Goal: Navigation & Orientation: Find specific page/section

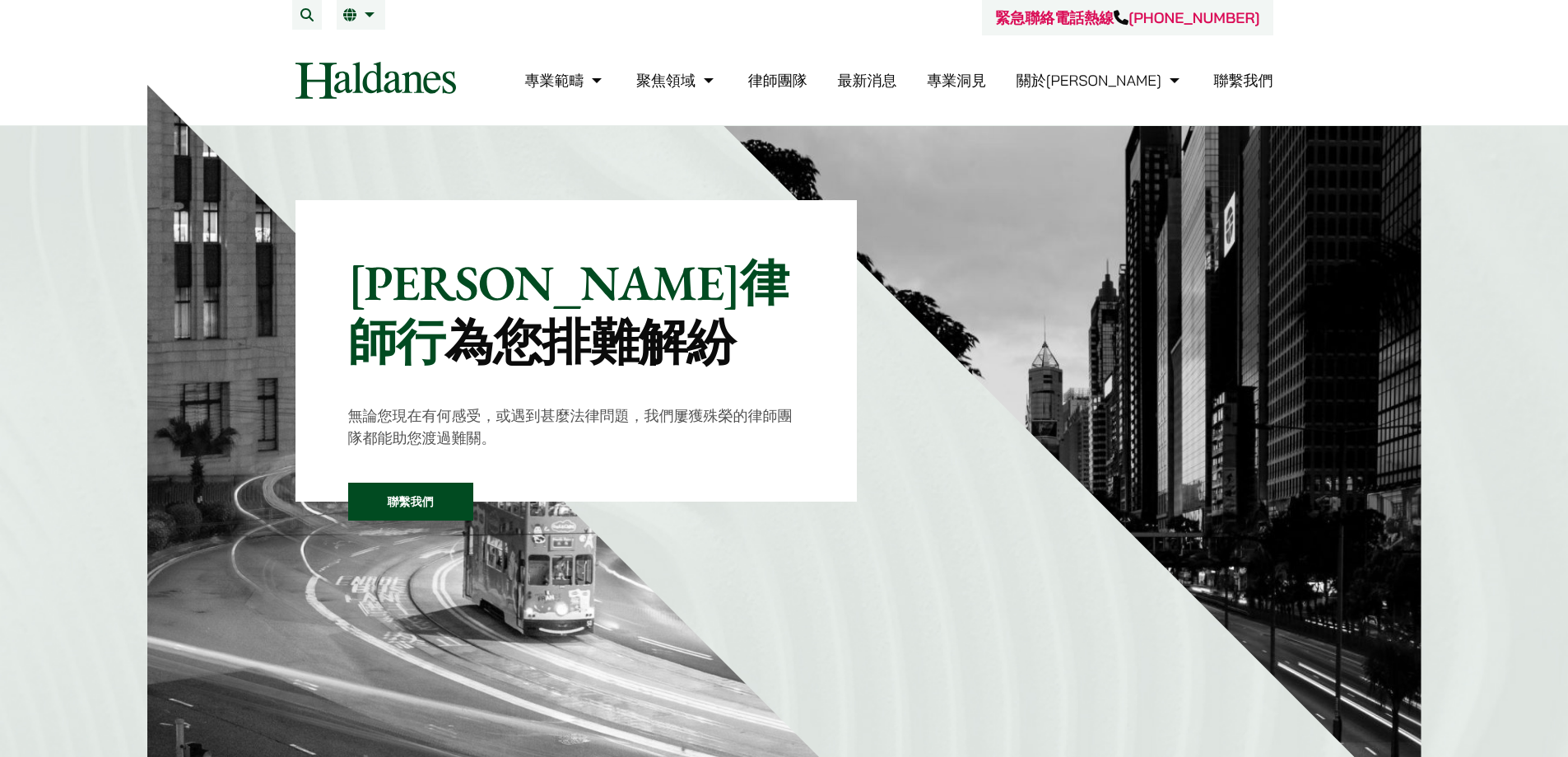
click at [808, 85] on link "律師團隊" at bounding box center [778, 80] width 59 height 19
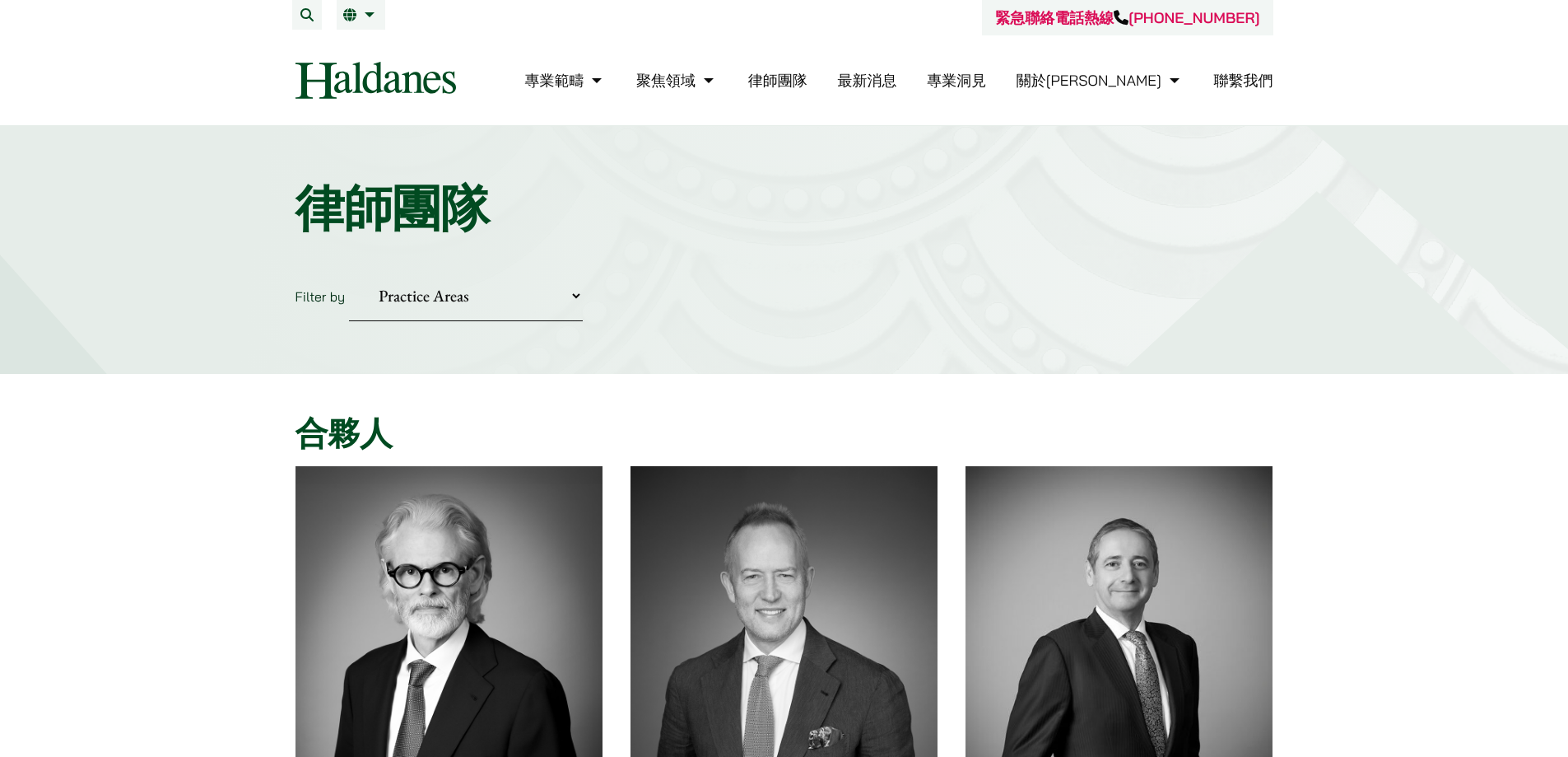
click at [528, 297] on select "Practice Areas 傳媒、娛樂及體育事務 公司及商業業務 刑事辯護 反壟斷和競爭法 婚姻及家事法 欺詐、資產追踪和追討 民事訴訟及爭議解決 物業及物…" at bounding box center [465, 295] width 234 height 50
click at [349, 271] on select "Practice Areas 傳媒、娛樂及體育事務 公司及商業業務 刑事辯護 反壟斷和競爭法 婚姻及家事法 欺詐、資產追踪和追討 民事訴訟及爭議解決 物業及物…" at bounding box center [465, 295] width 234 height 50
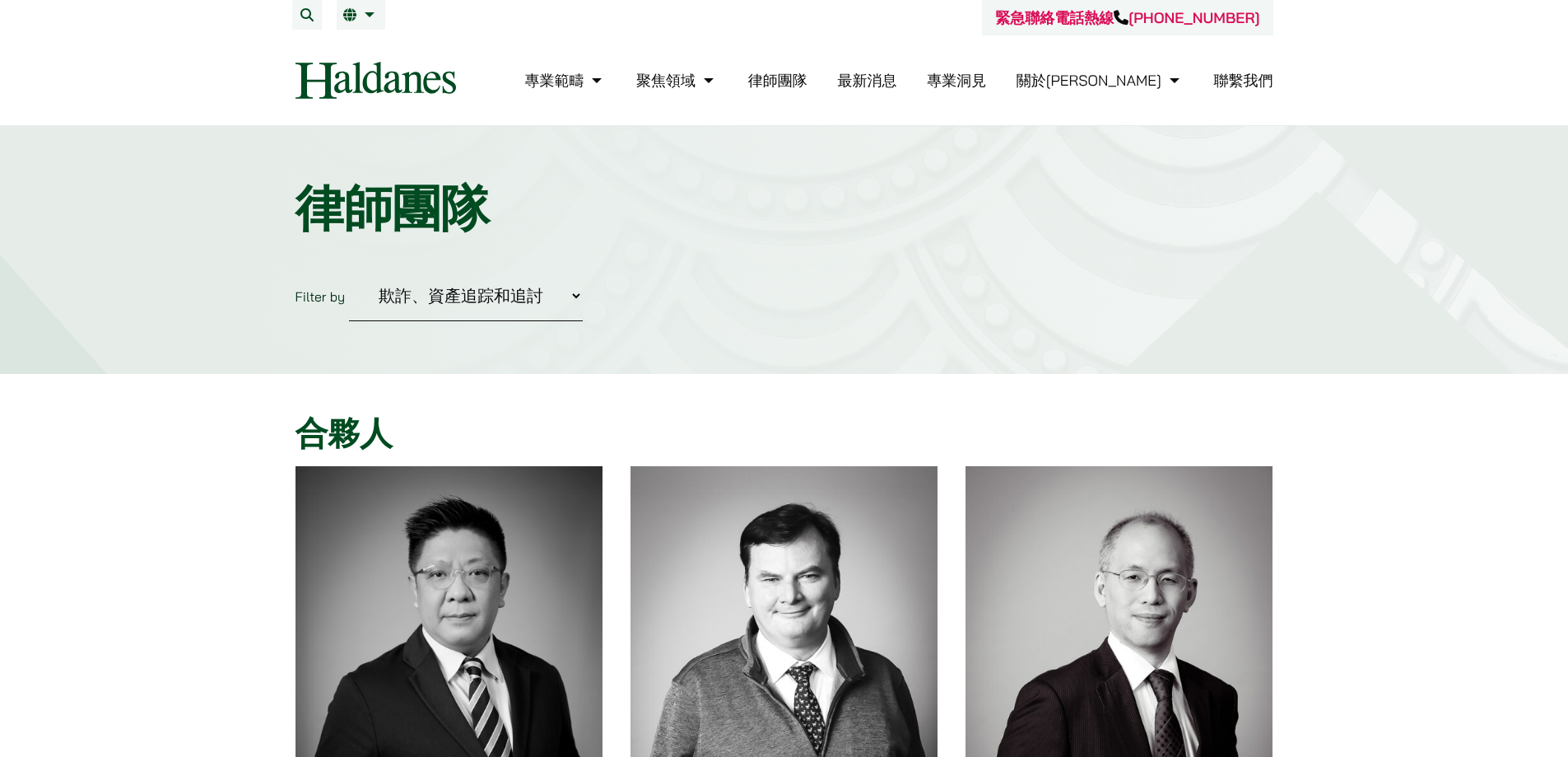
click at [433, 297] on select "Practice Areas 傳媒、娛樂及體育事務 公司及商業業務 刑事辯護 反壟斷和競爭法 婚姻及家事法 欺詐、資產追踪和追討 民事訴訟及爭議解決 物業及物…" at bounding box center [465, 295] width 234 height 50
click at [349, 271] on select "Practice Areas 傳媒、娛樂及體育事務 公司及商業業務 刑事辯護 反壟斷和競爭法 婚姻及家事法 欺詐、資產追踪和追討 民事訴訟及爭議解決 物業及物…" at bounding box center [465, 295] width 234 height 50
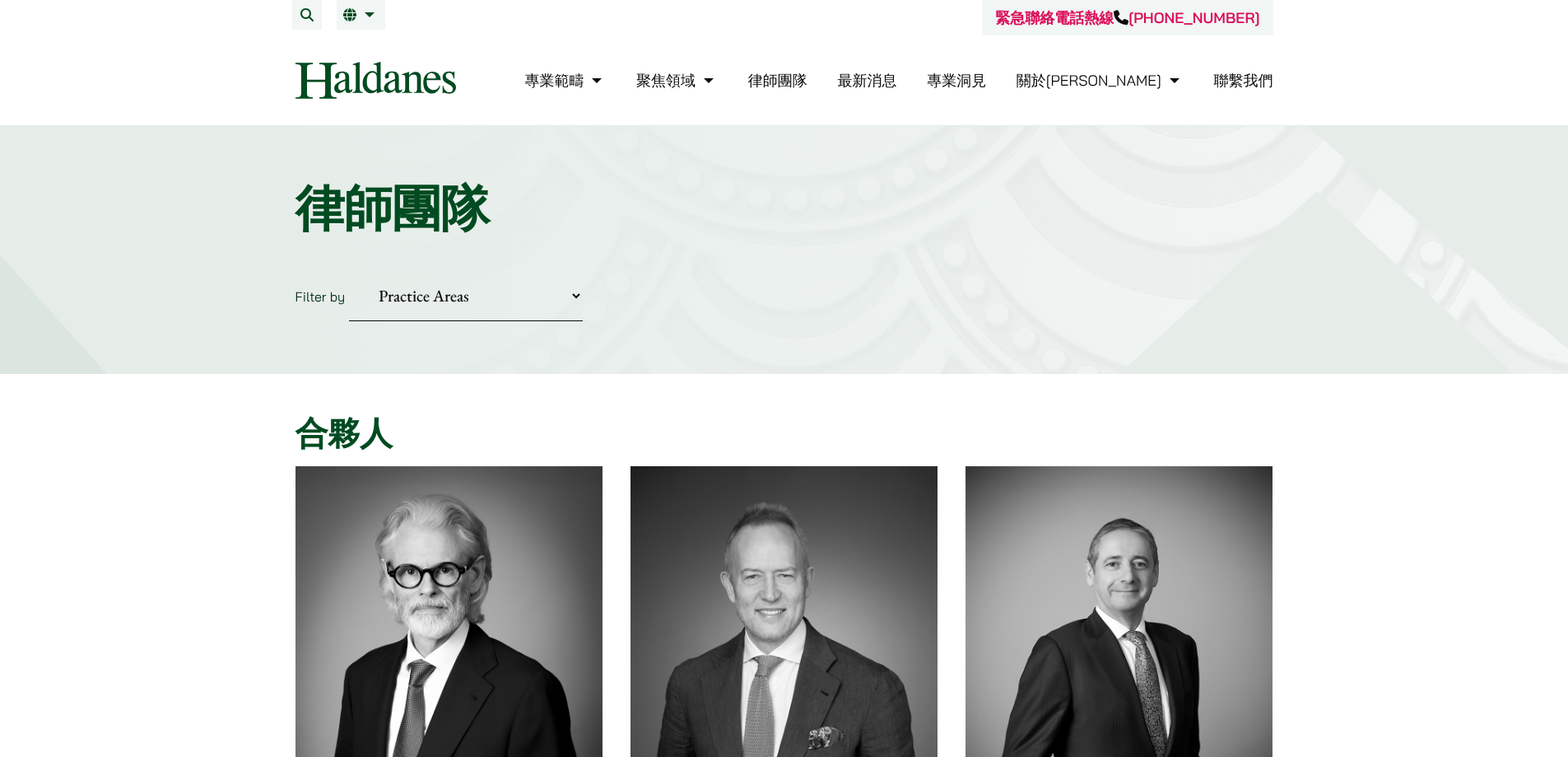
click at [446, 295] on select "Practice Areas 傳媒、娛樂及體育事務 公司及商業業務 刑事辯護 反壟斷和競爭法 婚姻及家事法 欺詐、資產追踪和追討 民事訴訟及爭議解決 物業及物…" at bounding box center [465, 295] width 234 height 50
click at [451, 288] on select "Practice Areas 傳媒、娛樂及體育事務 公司及商業業務 刑事辯護 反壟斷和競爭法 婚姻及家事法 欺詐、資產追踪和追討 民事訴訟及爭議解決 物業及物…" at bounding box center [465, 295] width 234 height 50
click at [349, 271] on select "Practice Areas 傳媒、娛樂及體育事務 公司及商業業務 刑事辯護 反壟斷和競爭法 婚姻及家事法 欺詐、資產追踪和追討 民事訴訟及爭議解決 物業及物…" at bounding box center [465, 295] width 234 height 50
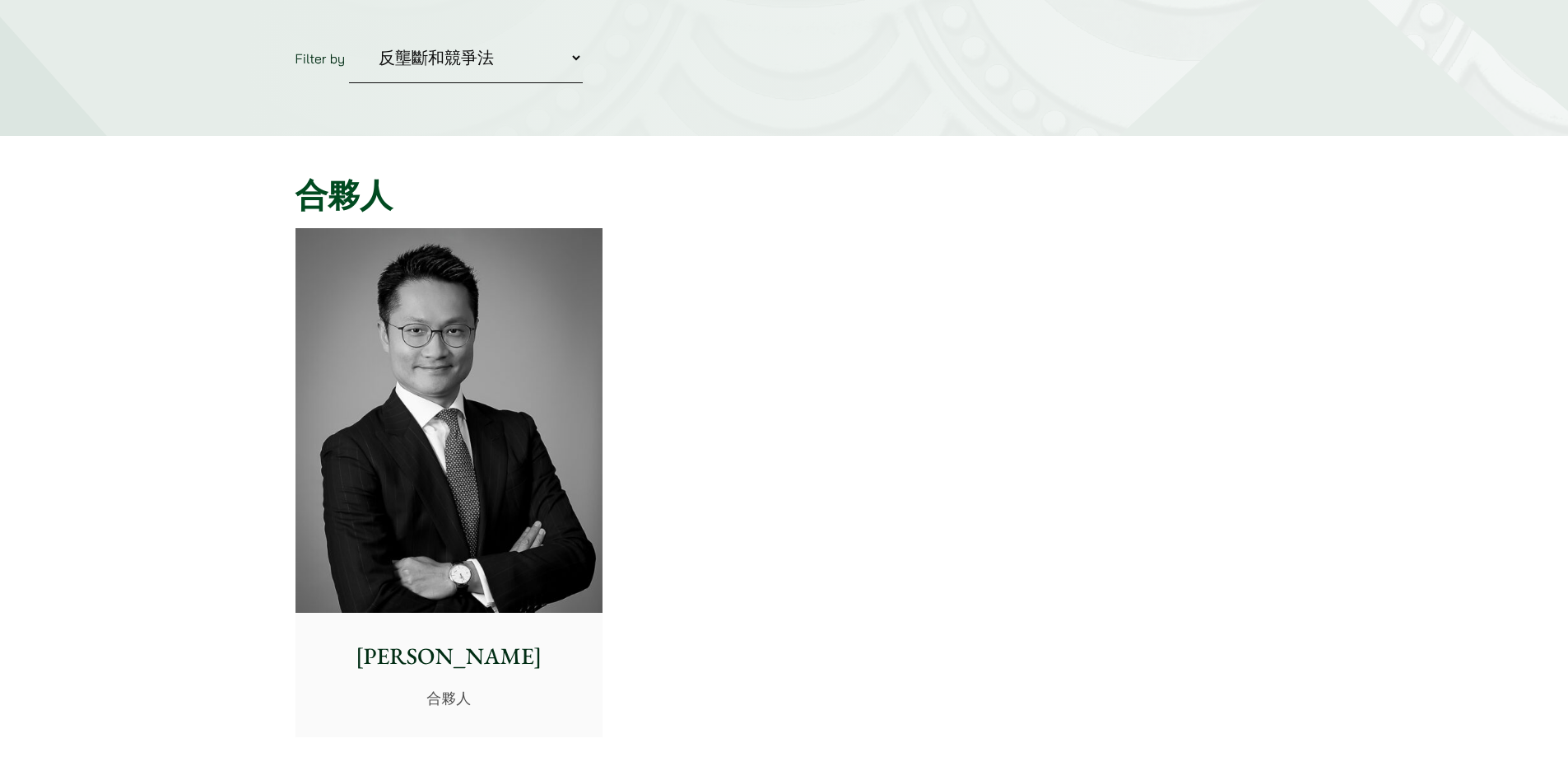
scroll to position [274, 0]
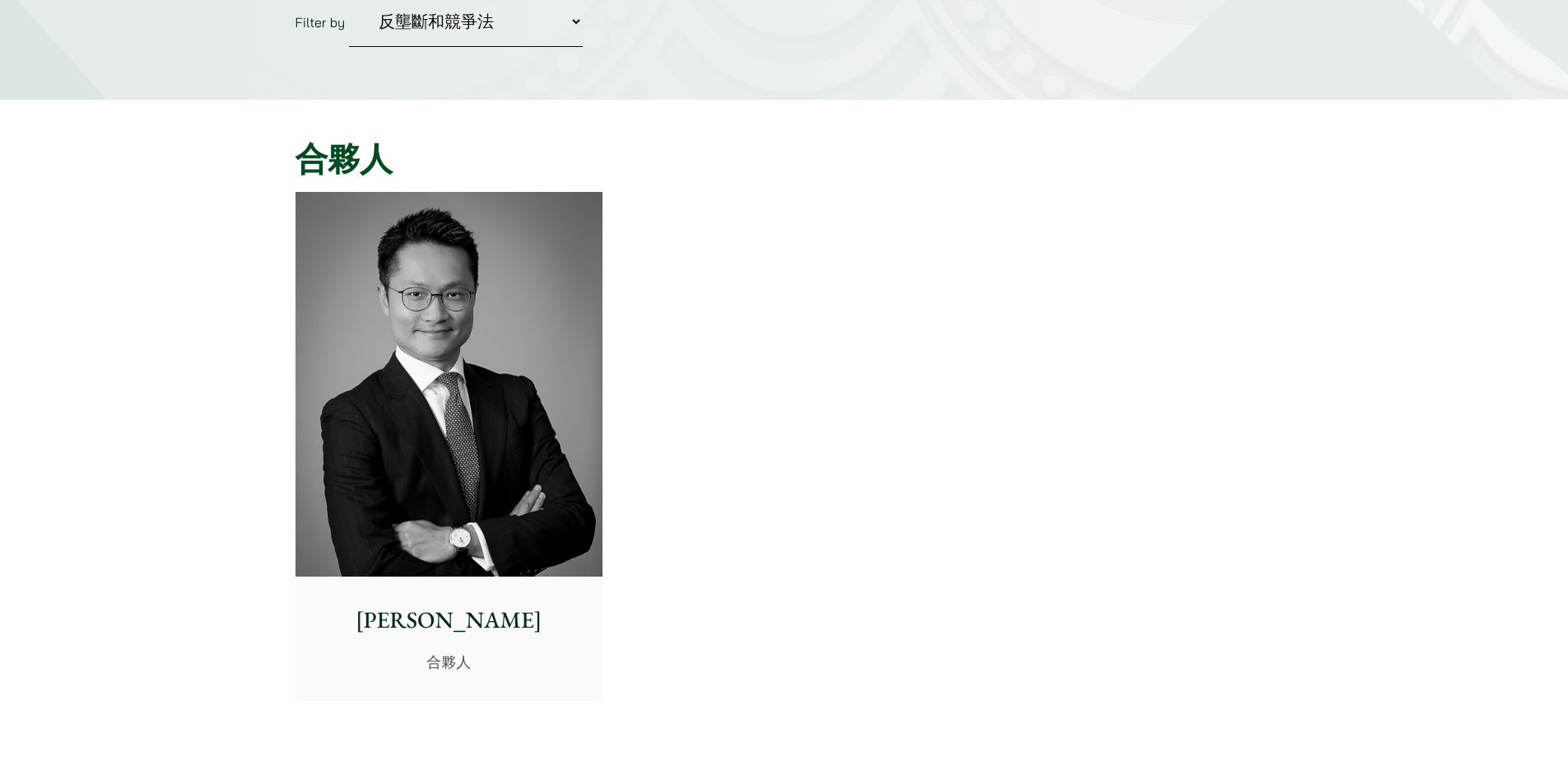
click at [463, 26] on select "Practice Areas 傳媒、娛樂及體育事務 公司及商業業務 刑事辯護 反壟斷和競爭法 婚姻及家事法 欺詐、資產追踪和追討 民事訴訟及爭議解決 物業及物…" at bounding box center [465, 21] width 234 height 50
click at [349, 0] on select "Practice Areas 傳媒、娛樂及體育事務 公司及商業業務 刑事辯護 反壟斷和競爭法 婚姻及家事法 欺詐、資產追踪和追討 民事訴訟及爭議解決 物業及物…" at bounding box center [465, 21] width 234 height 50
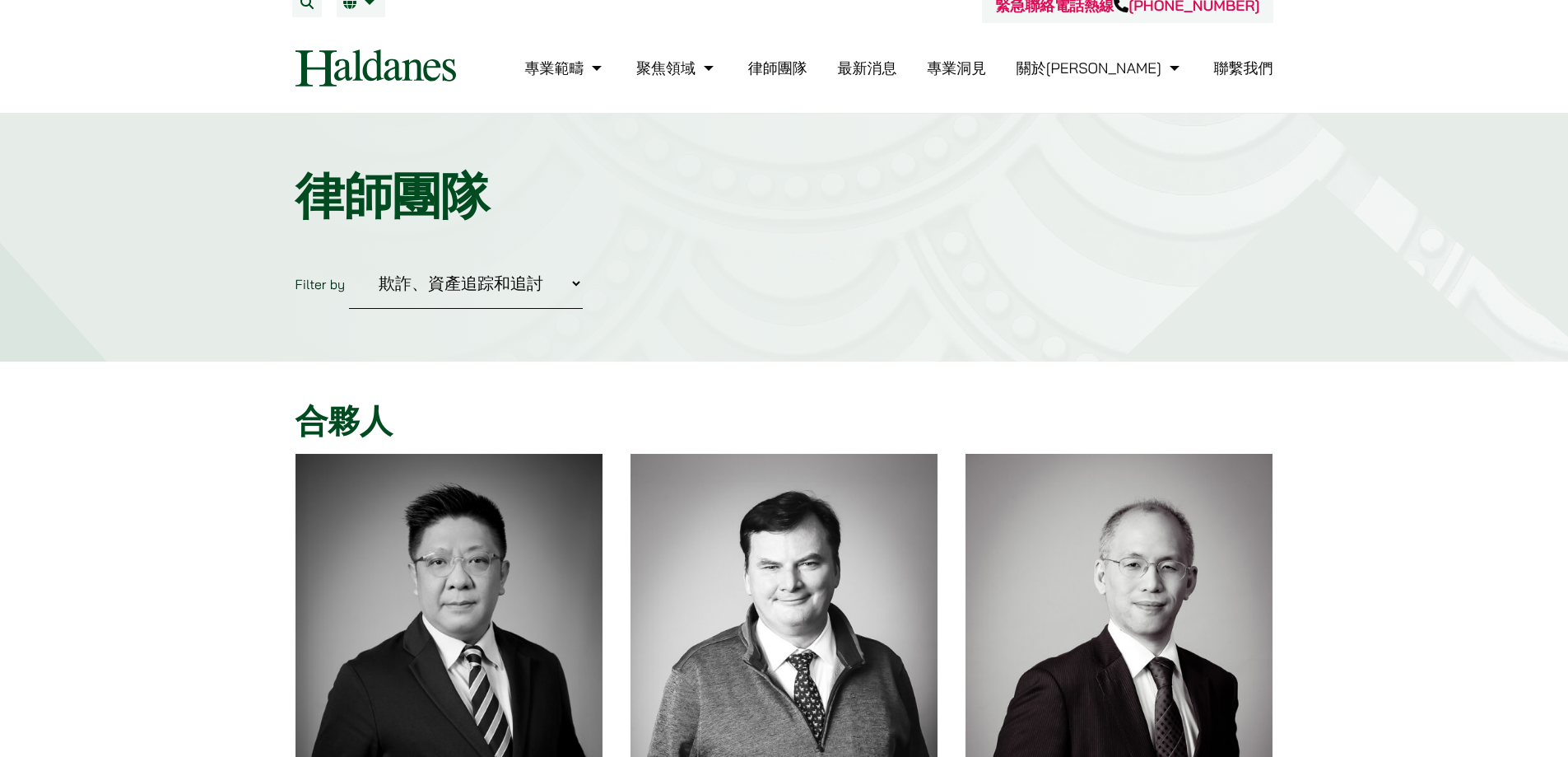
scroll to position [0, 0]
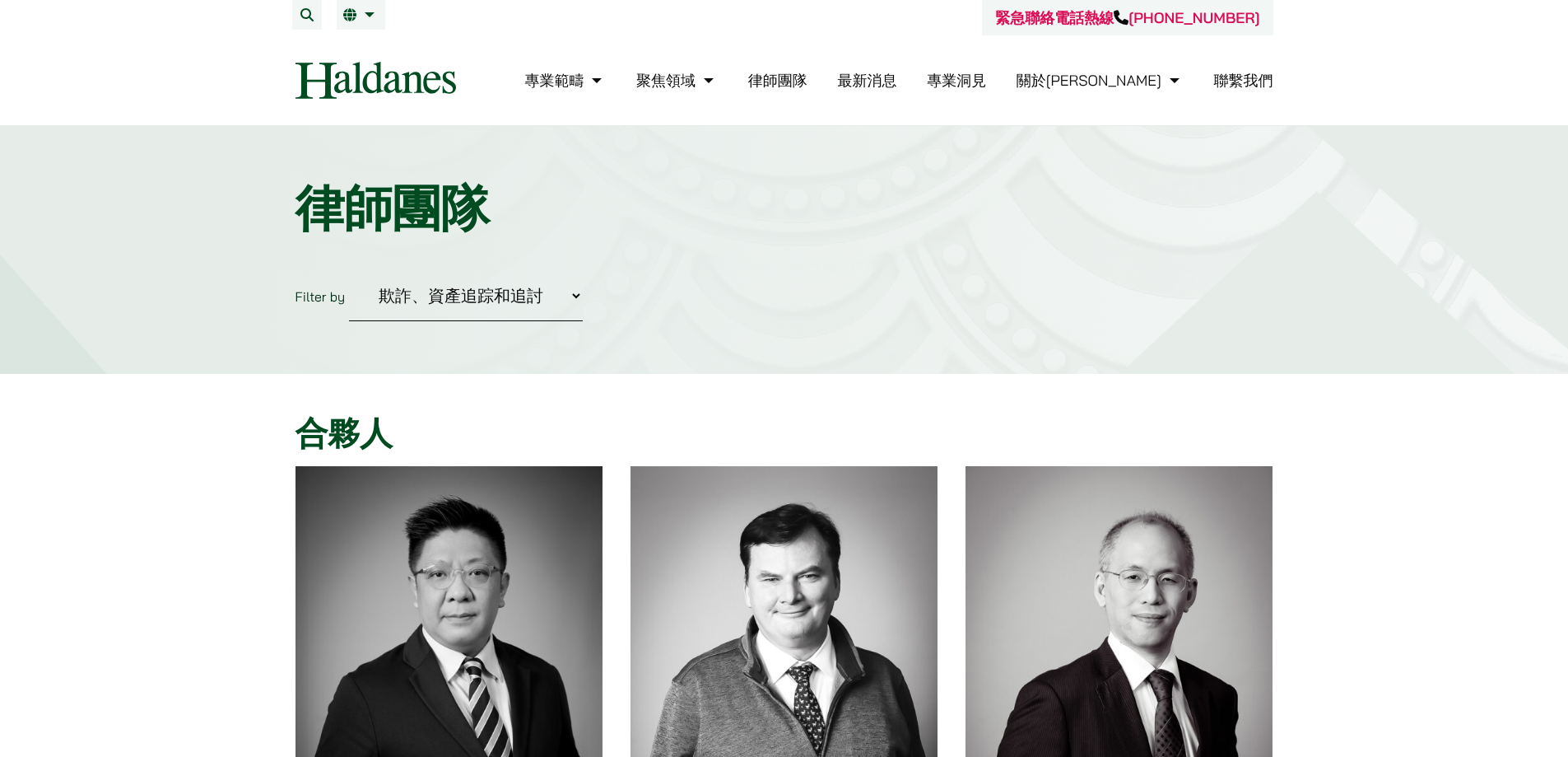
click at [492, 295] on select "Practice Areas 傳媒、娛樂及體育事務 公司及商業業務 刑事辯護 反壟斷和競爭法 婚姻及家事法 欺詐、資產追踪和追討 民事訴訟及爭議解決 物業及物…" at bounding box center [465, 295] width 234 height 50
select select "0"
click at [349, 271] on select "Practice Areas 傳媒、娛樂及體育事務 公司及商業業務 刑事辯護 反壟斷和競爭法 婚姻及家事法 欺詐、資產追踪和追討 民事訴訟及爭議解決 物業及物…" at bounding box center [465, 295] width 234 height 50
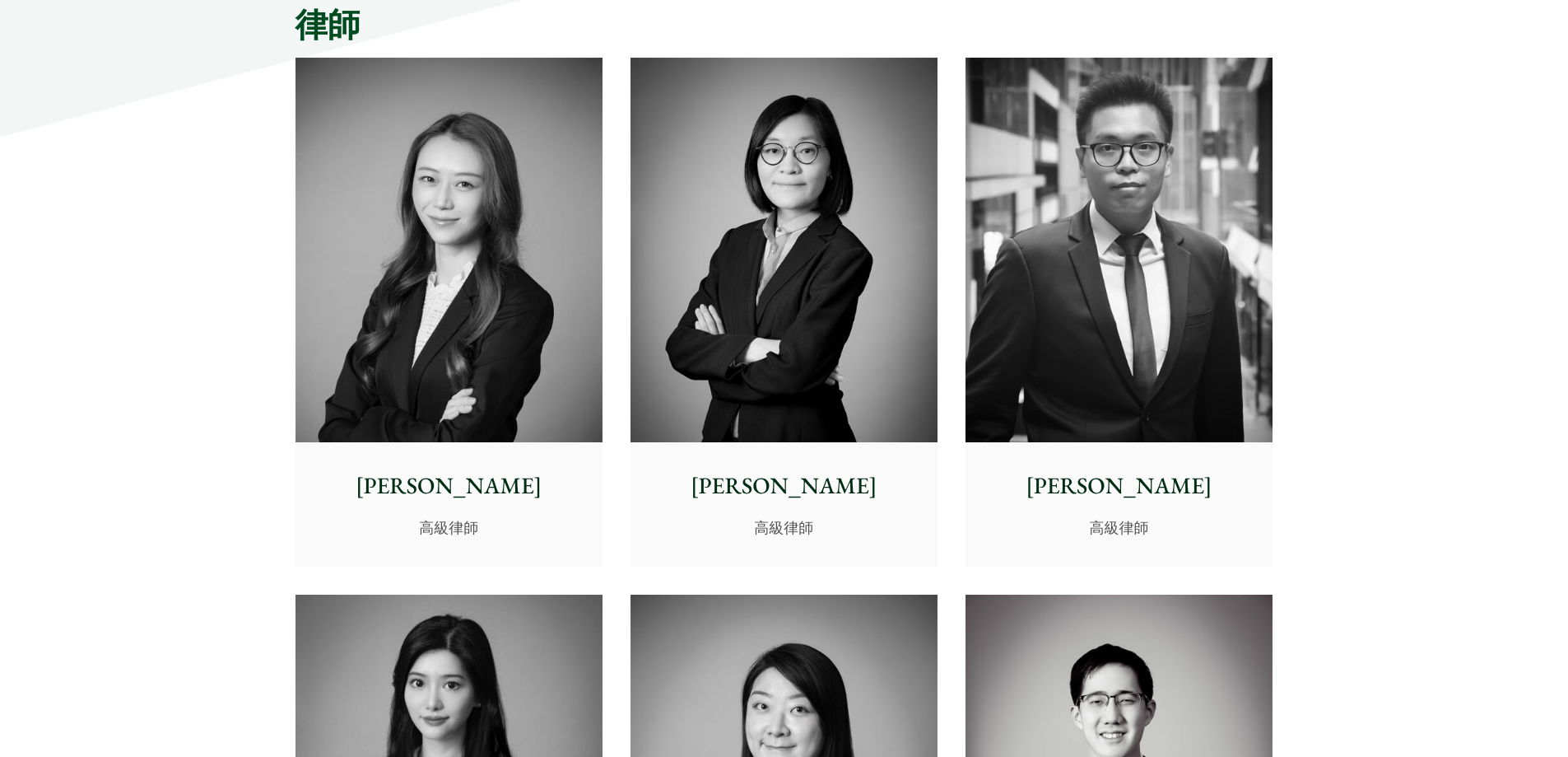
scroll to position [4668, 0]
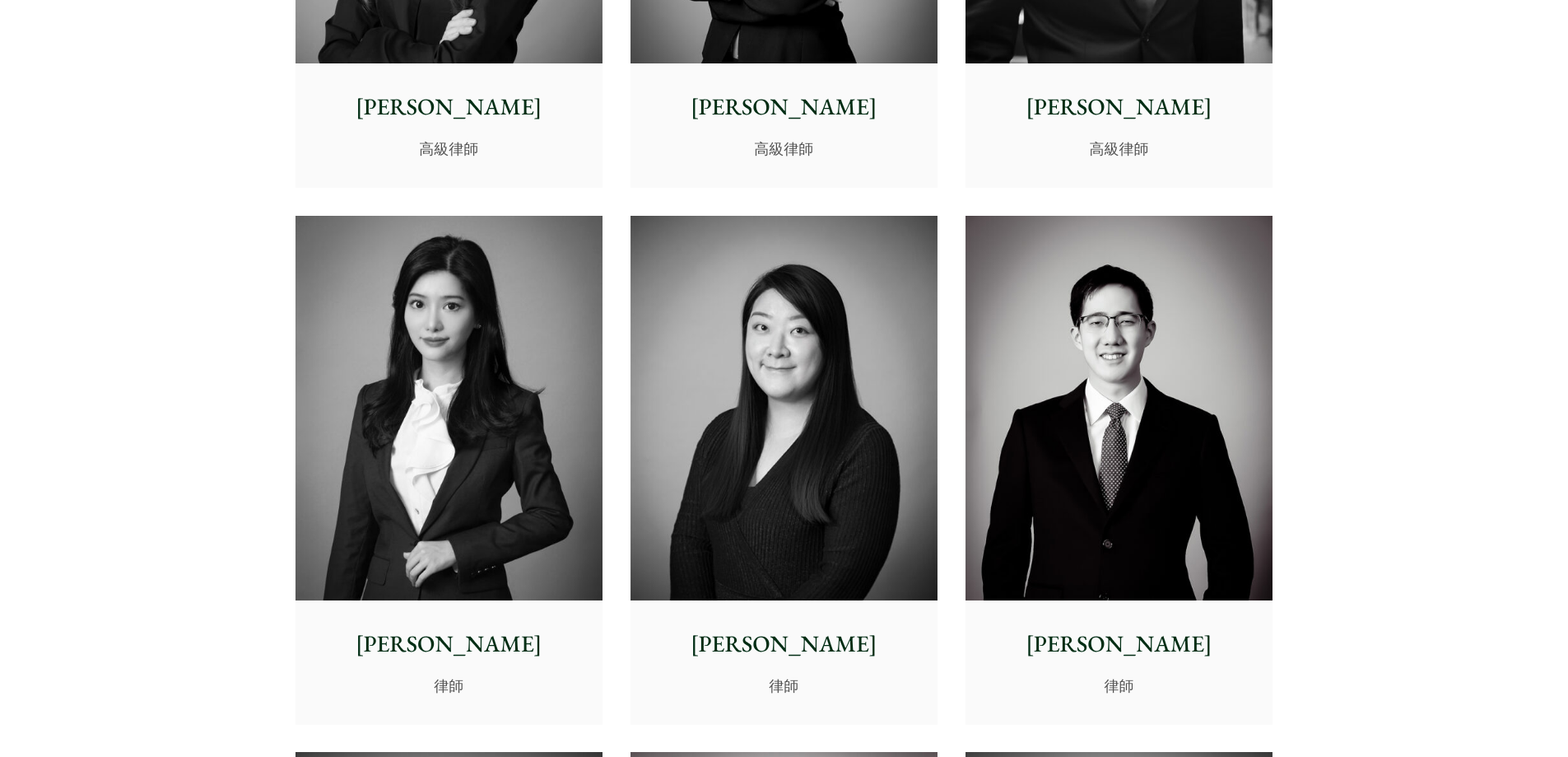
click at [792, 340] on img at bounding box center [784, 408] width 307 height 384
click at [494, 354] on img at bounding box center [449, 408] width 307 height 384
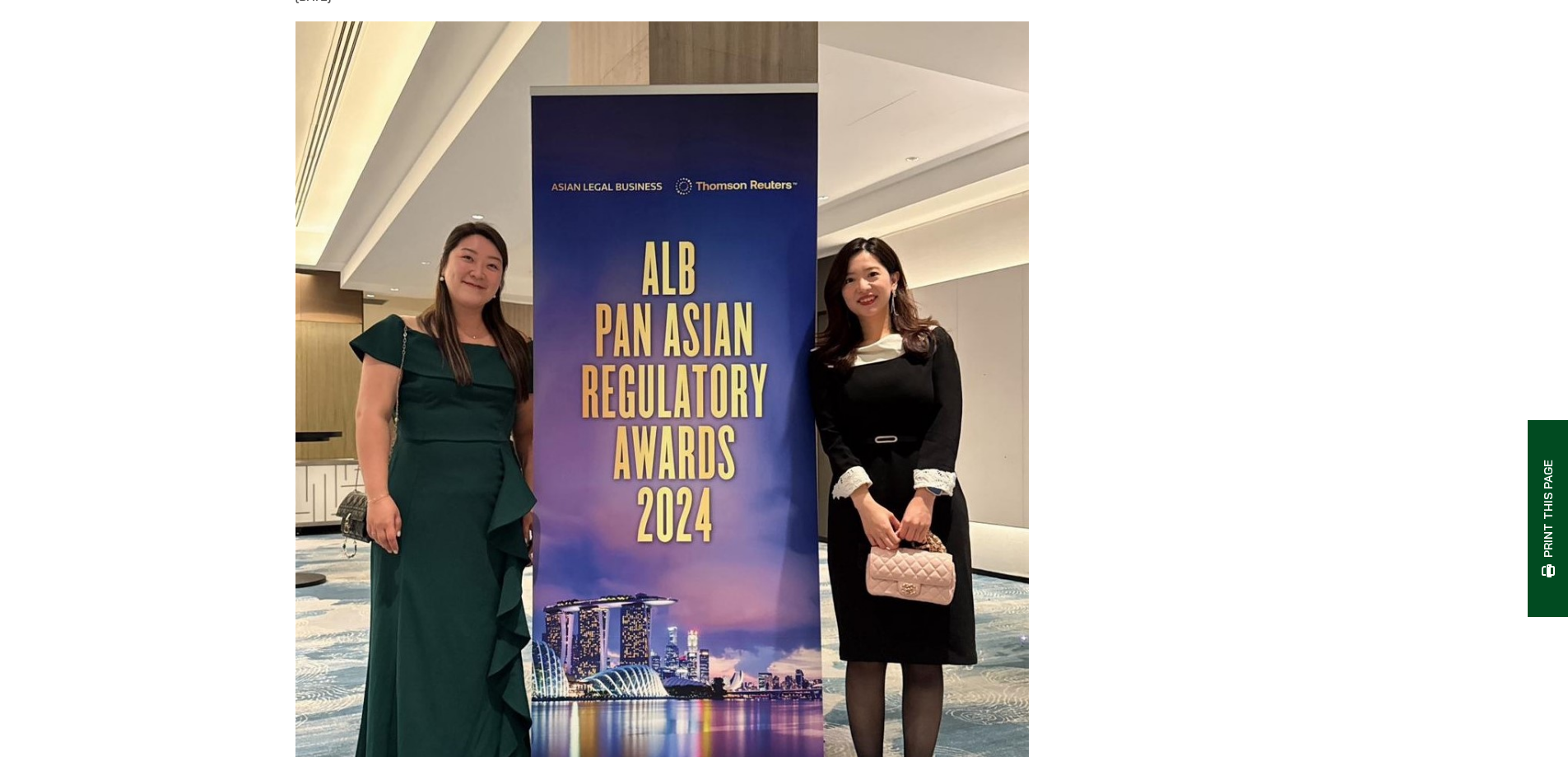
scroll to position [274, 0]
